Goal: Task Accomplishment & Management: Use online tool/utility

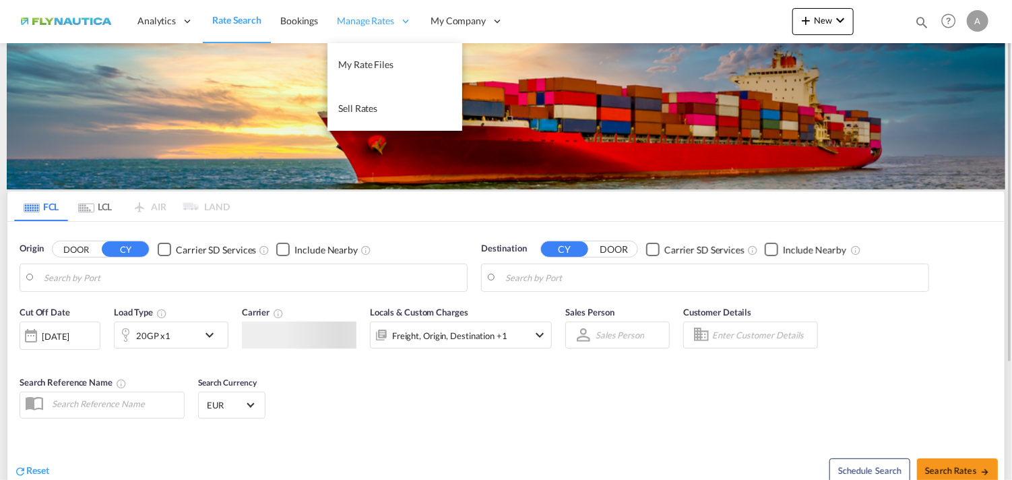
type input "DE-04129, [GEOGRAPHIC_DATA], [GEOGRAPHIC_DATA] ([GEOGRAPHIC_DATA])"
type input "Alexandria ([GEOGRAPHIC_DATA]), EGALY"
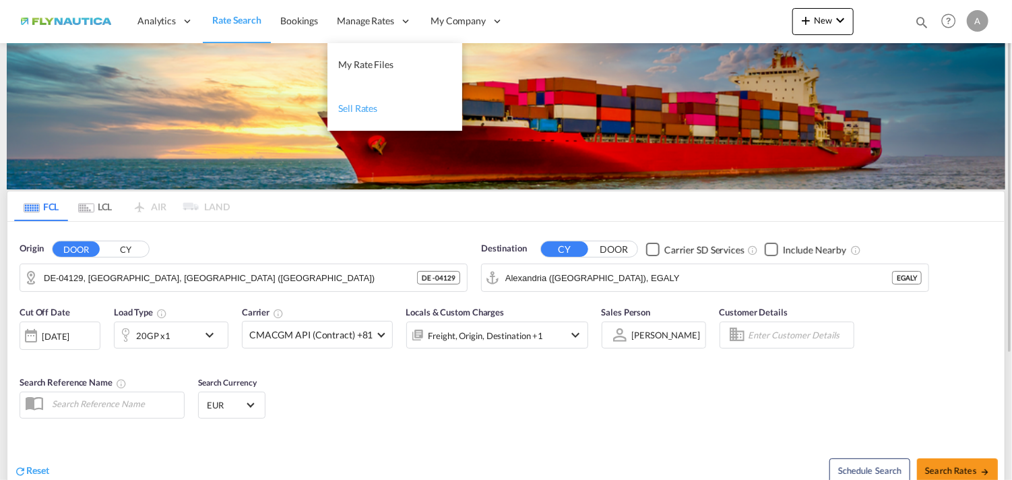
click at [360, 112] on span "Sell Rates" at bounding box center [357, 107] width 39 height 11
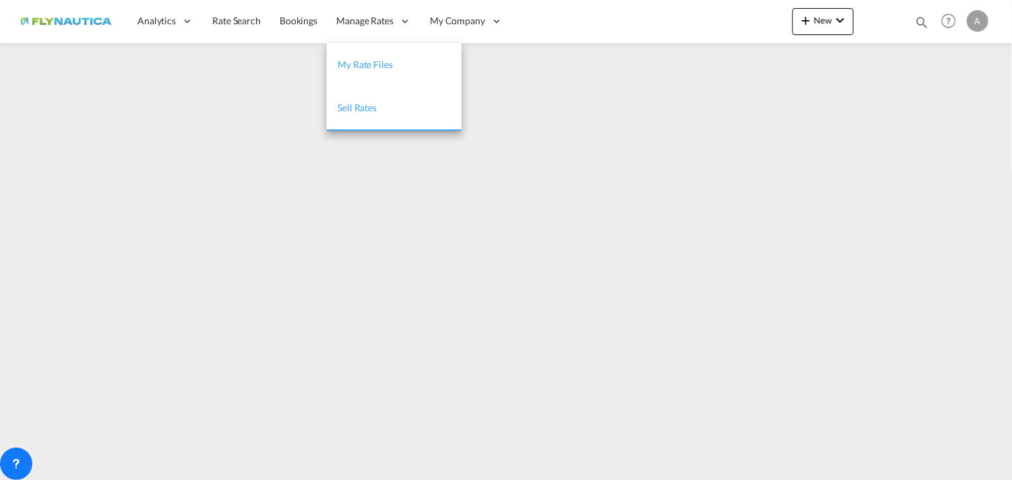
click at [366, 66] on span "My Rate Files" at bounding box center [364, 64] width 55 height 11
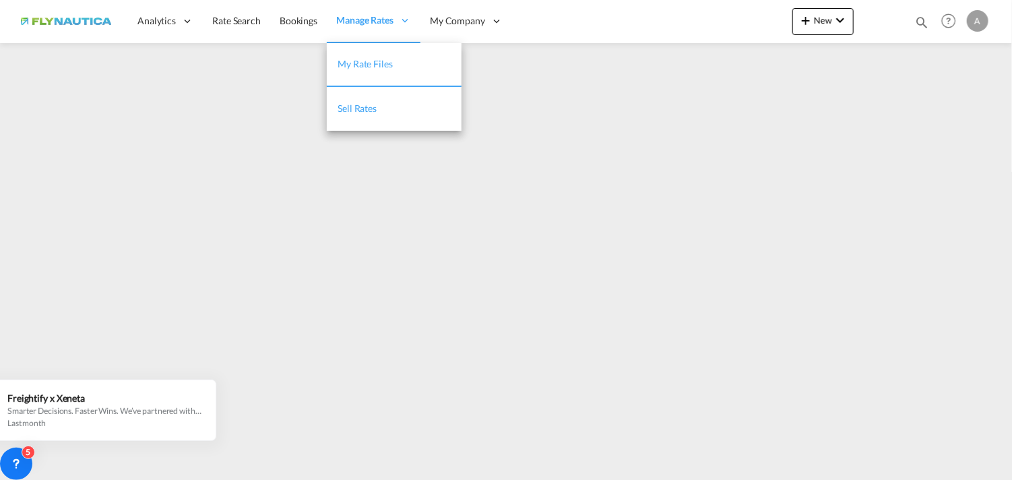
click at [394, 103] on link "Sell Rates" at bounding box center [394, 109] width 135 height 44
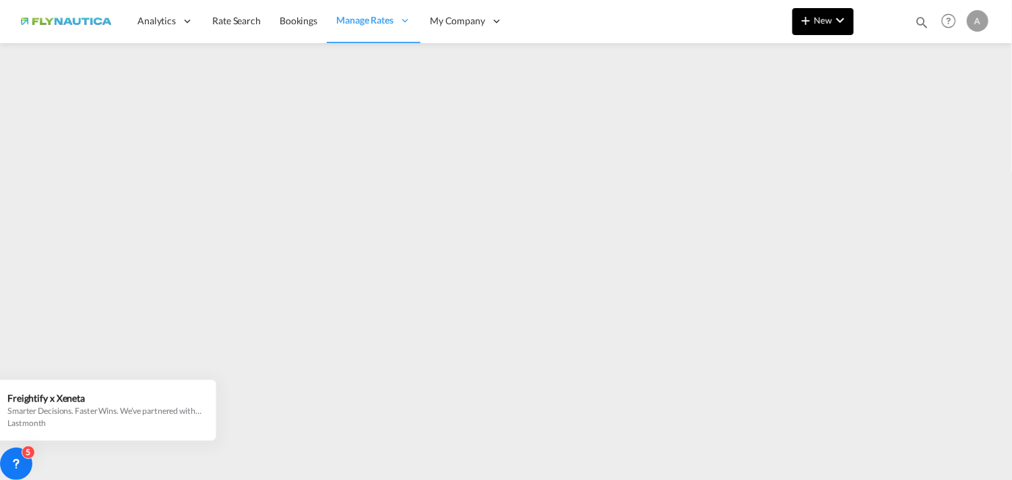
click at [828, 26] on button "New" at bounding box center [822, 21] width 61 height 27
click at [907, 64] on md-backdrop at bounding box center [506, 240] width 1012 height 480
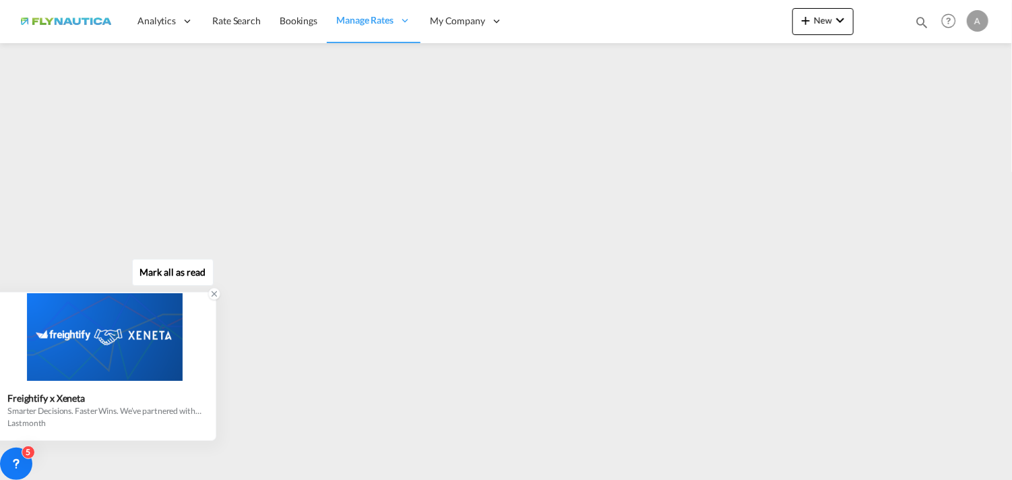
click at [185, 355] on div at bounding box center [104, 337] width 221 height 88
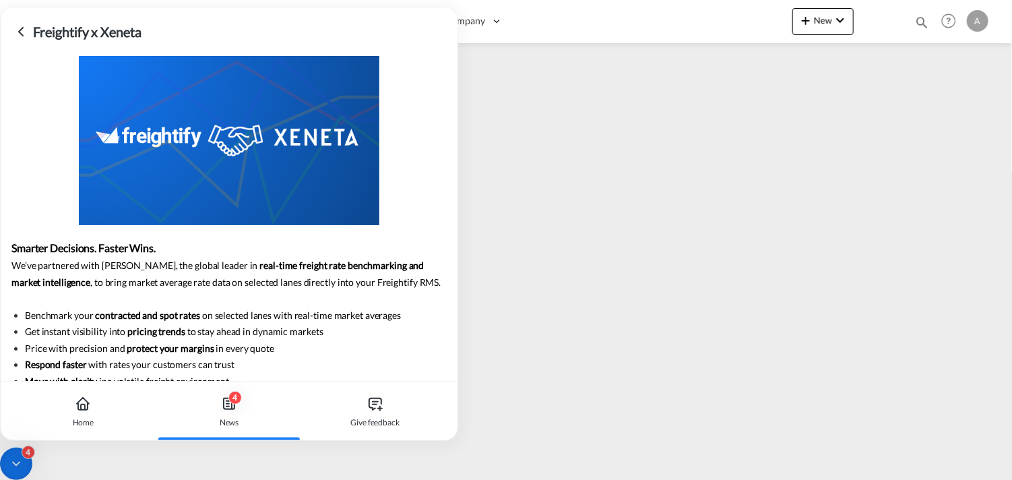
click at [209, 349] on li "Price with precision and protect your margins in every quote" at bounding box center [229, 348] width 408 height 17
click at [16, 30] on icon at bounding box center [21, 32] width 16 height 16
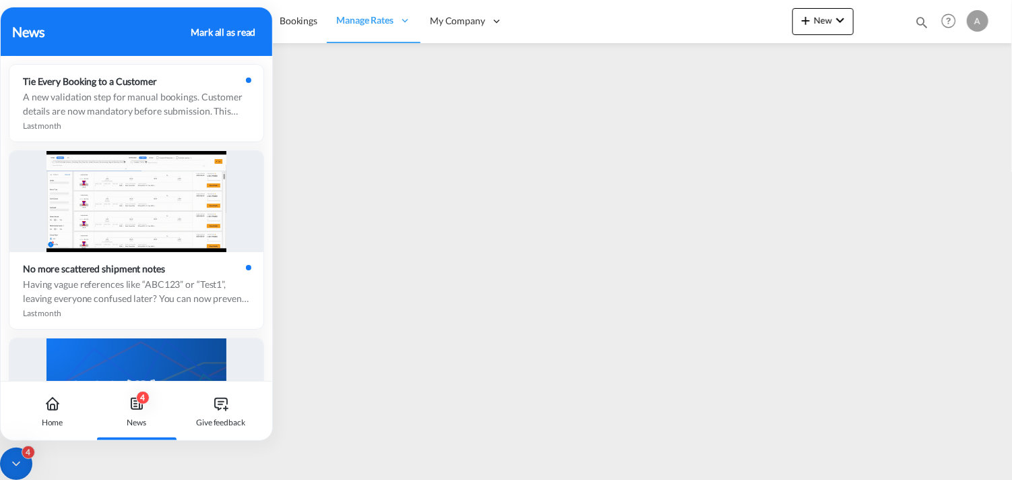
click at [46, 19] on div "News Mark all as read" at bounding box center [136, 31] width 271 height 49
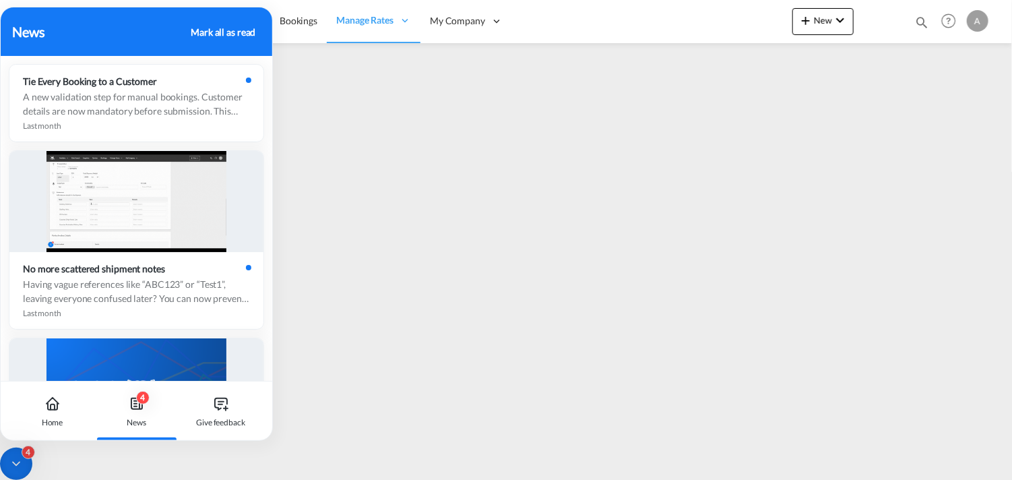
click at [160, 430] on div "4 News" at bounding box center [136, 410] width 75 height 59
click at [5, 465] on div "4" at bounding box center [16, 463] width 32 height 32
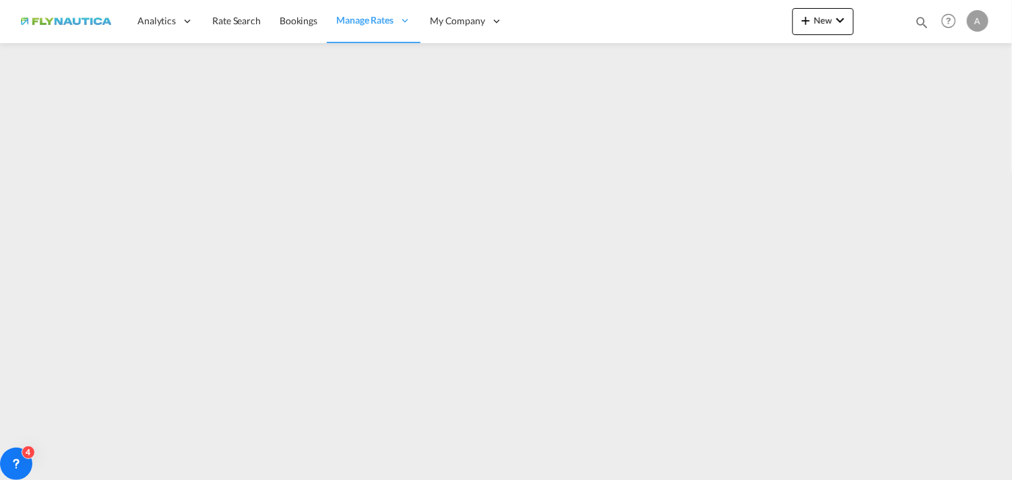
click at [342, 479] on html "Analytics Dashboard Rate Search Bookings Manage Rates My Rate Files Sell Rates" at bounding box center [506, 240] width 1012 height 480
